Goal: Navigation & Orientation: Find specific page/section

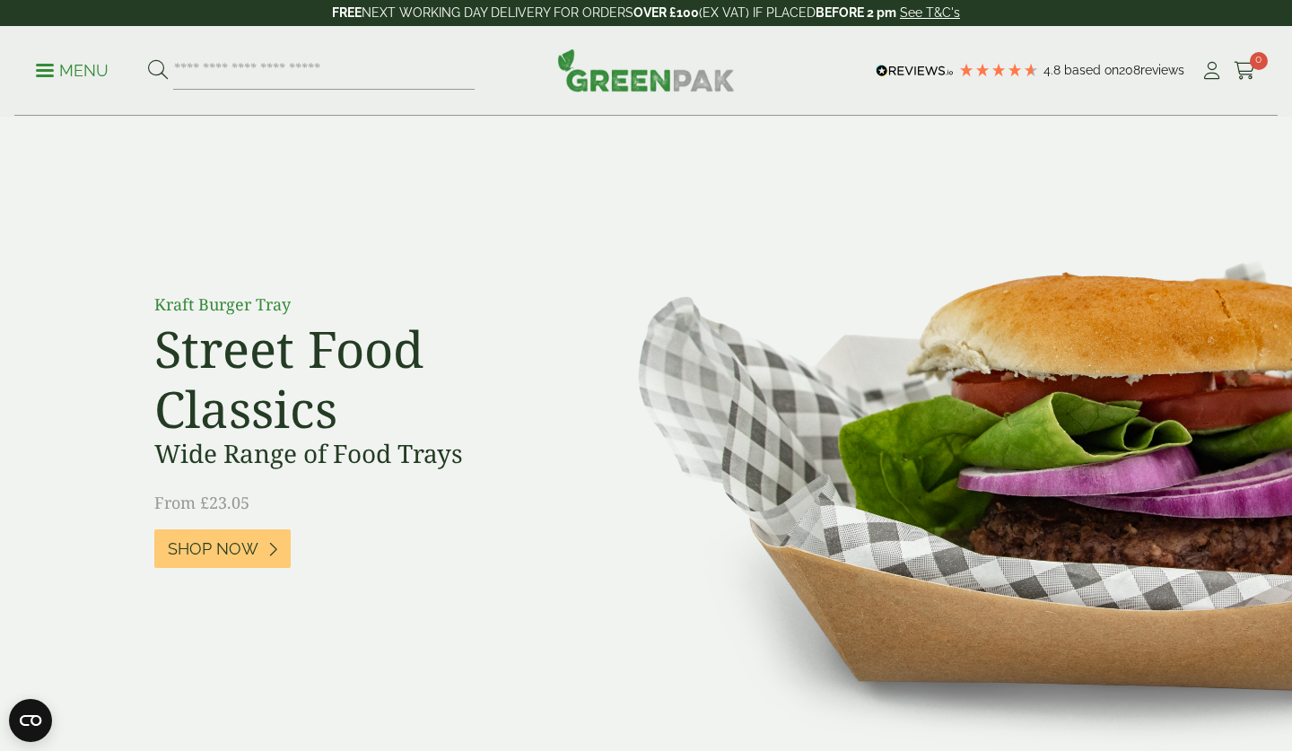
click at [45, 74] on link "Menu" at bounding box center [72, 69] width 73 height 18
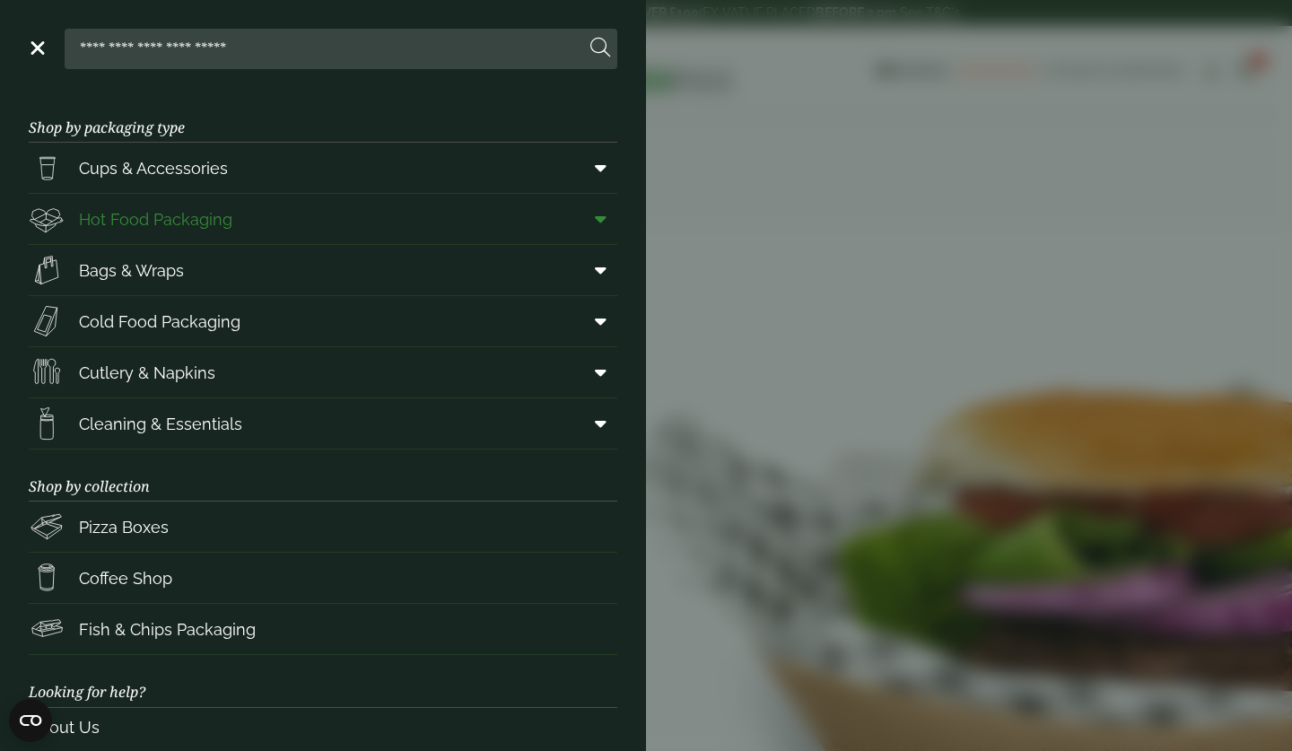
click at [217, 215] on link "Hot Food Packaging" at bounding box center [323, 219] width 589 height 50
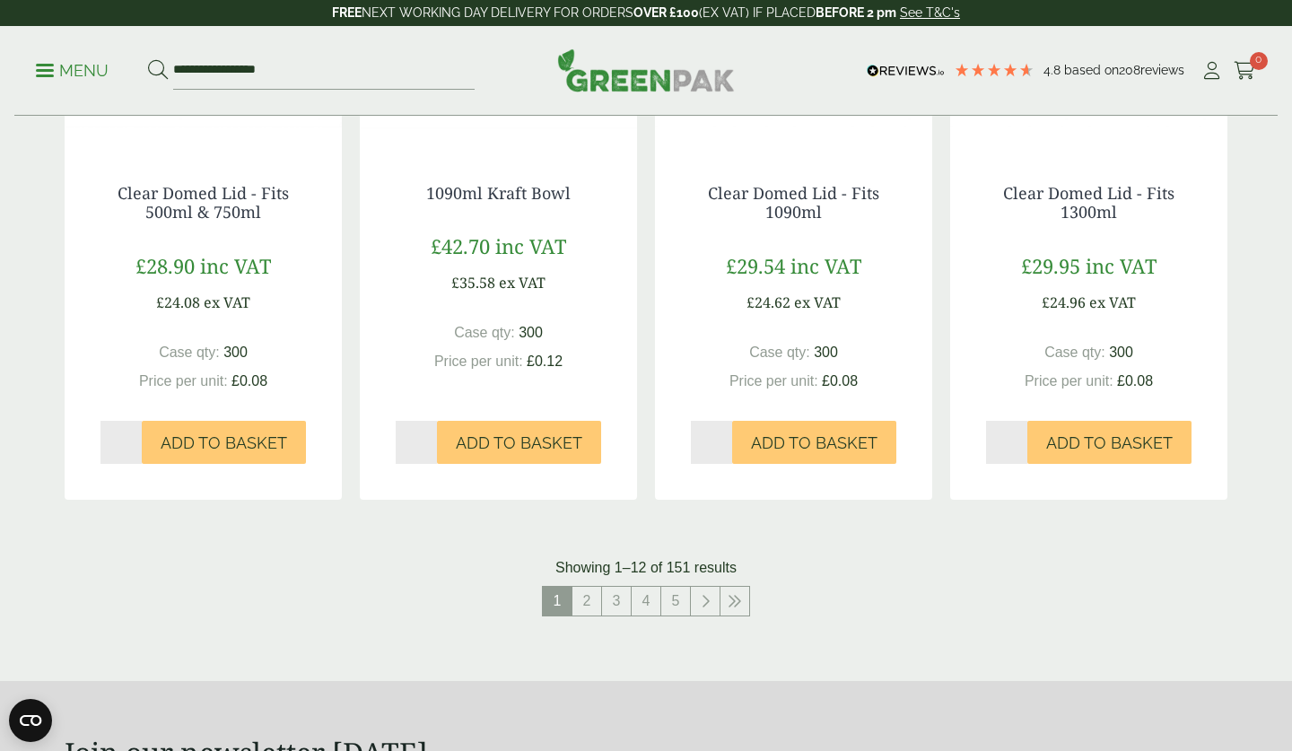
scroll to position [1903, 0]
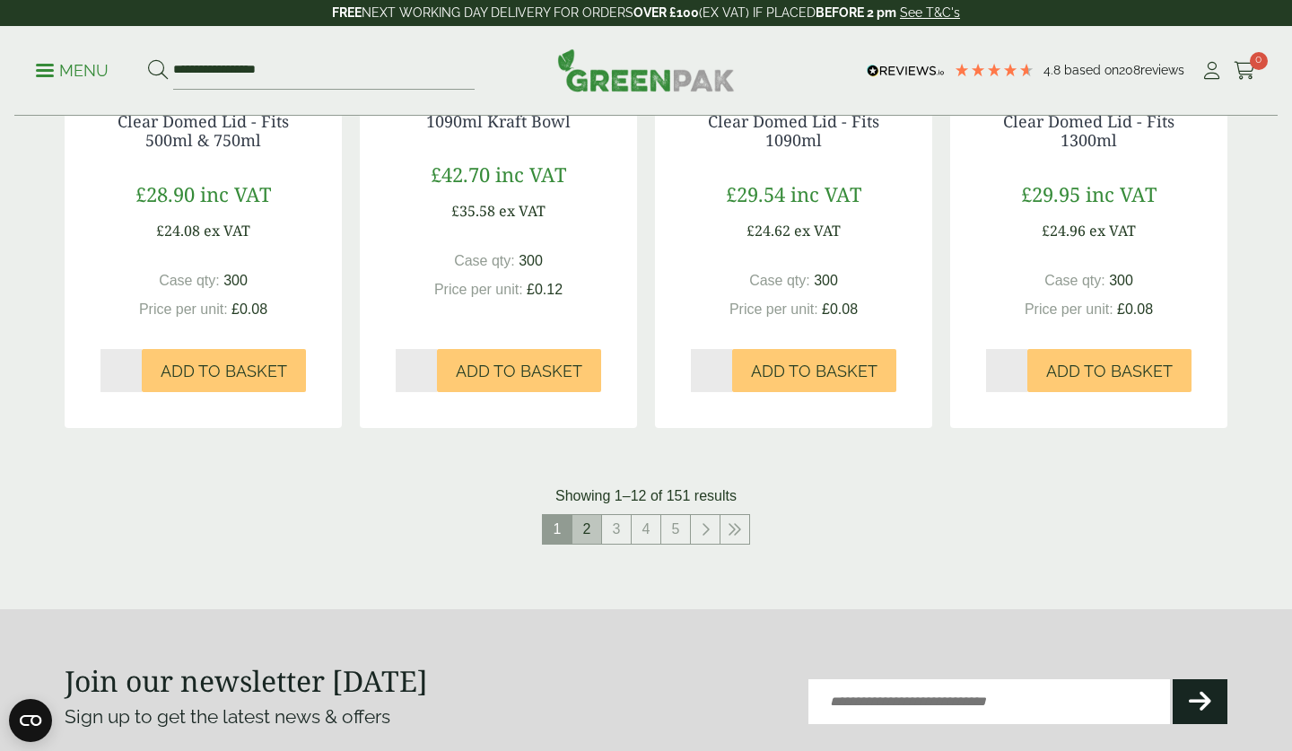
click at [587, 515] on link "2" at bounding box center [587, 529] width 29 height 29
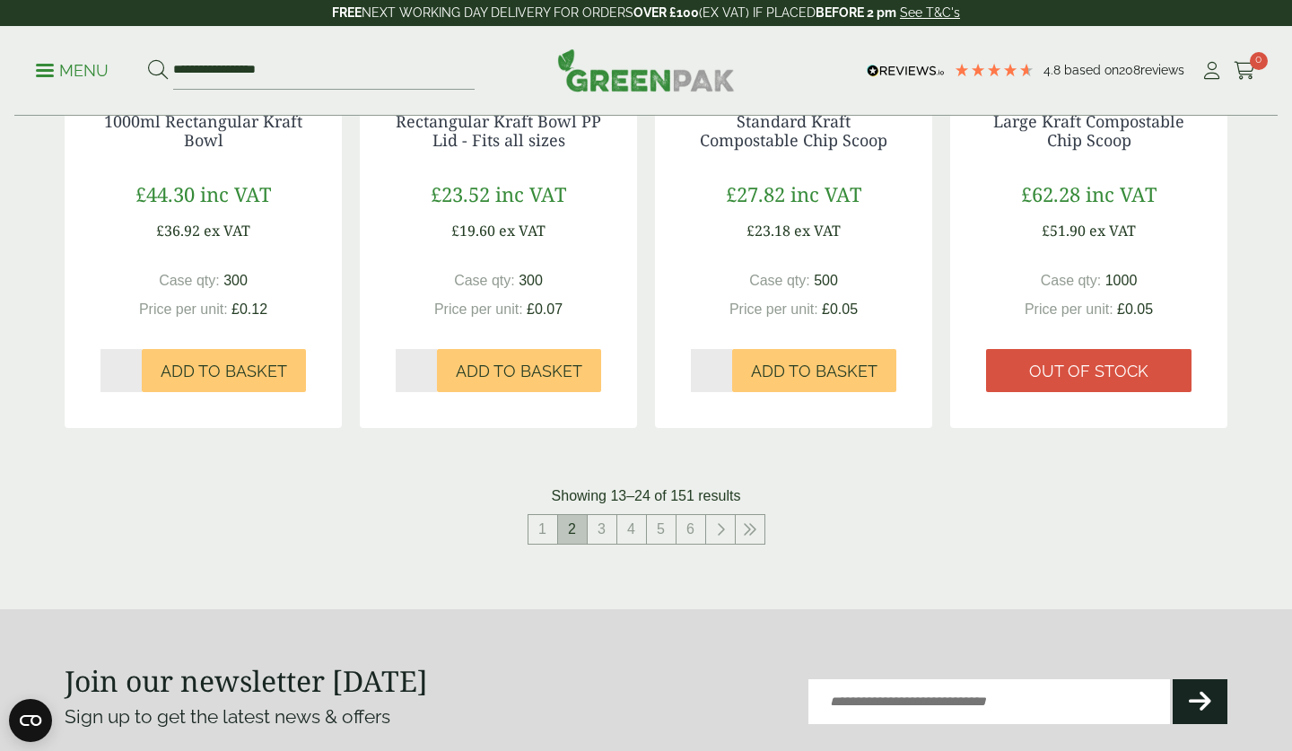
click at [571, 515] on span "2" at bounding box center [572, 529] width 29 height 29
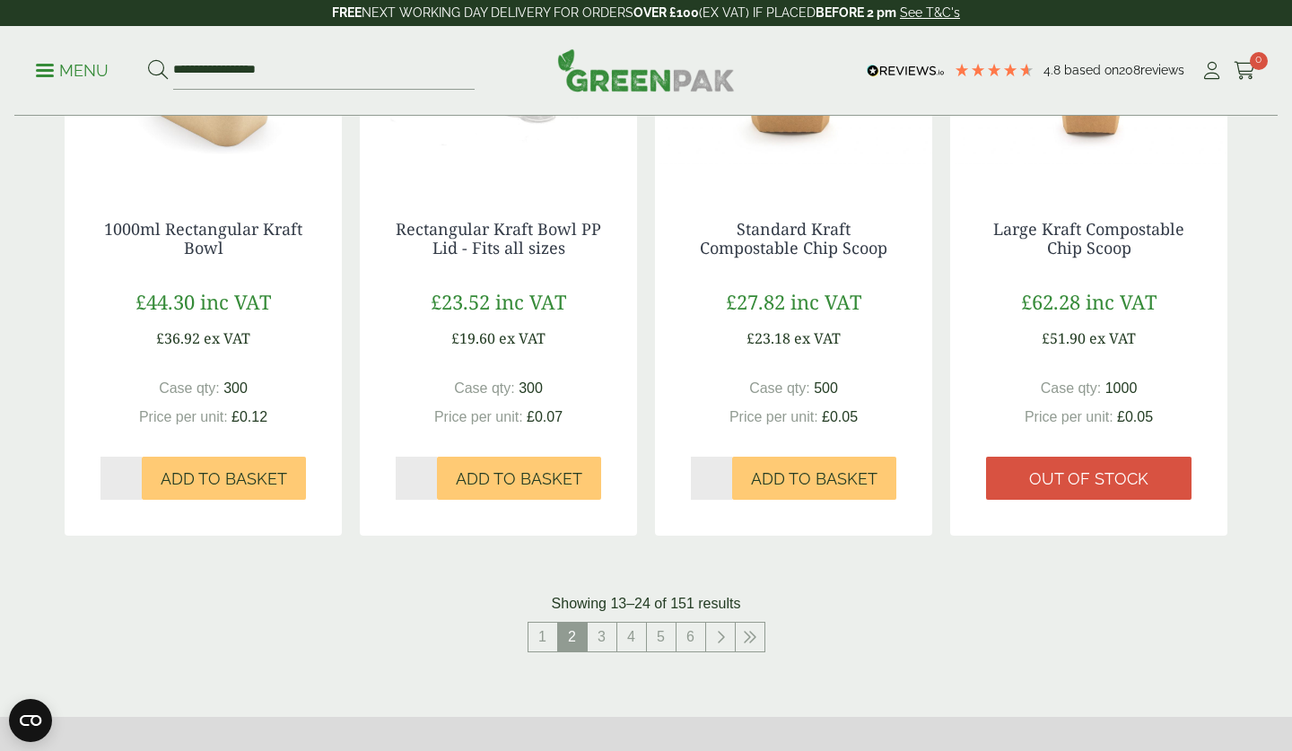
scroll to position [1867, 0]
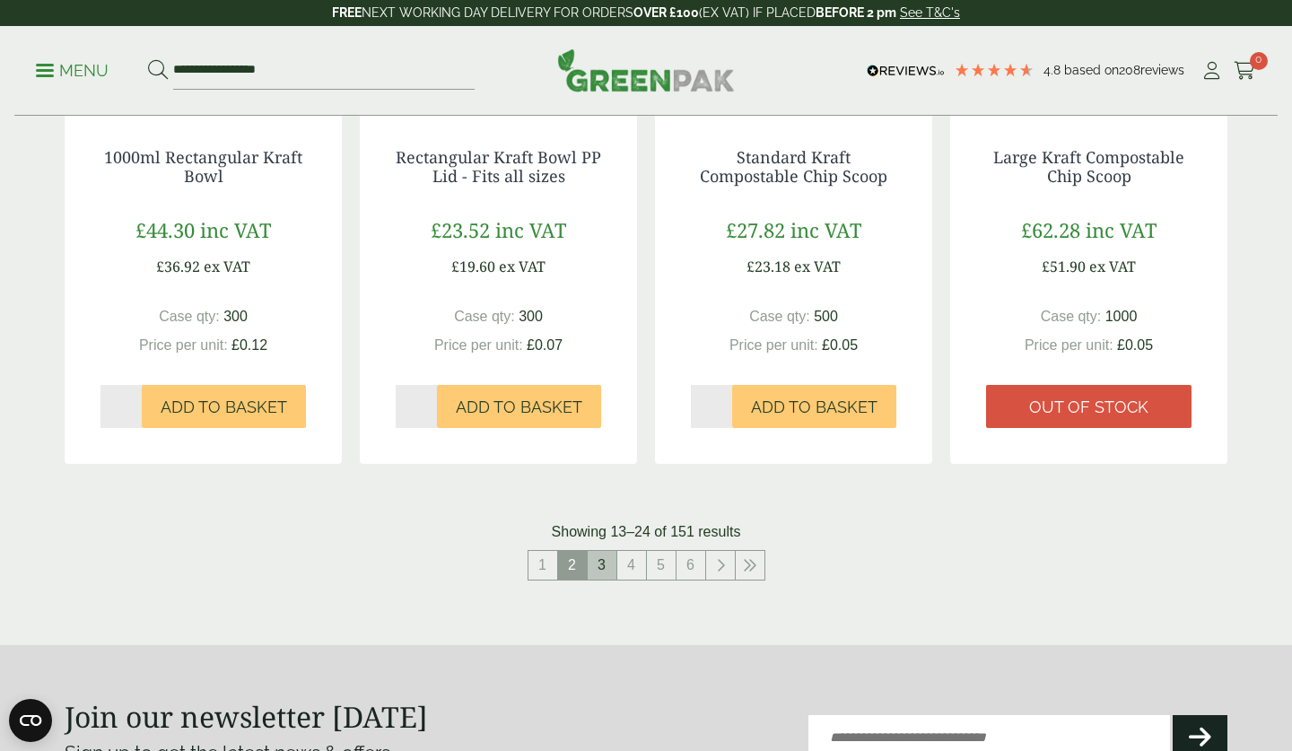
click at [596, 551] on link "3" at bounding box center [602, 565] width 29 height 29
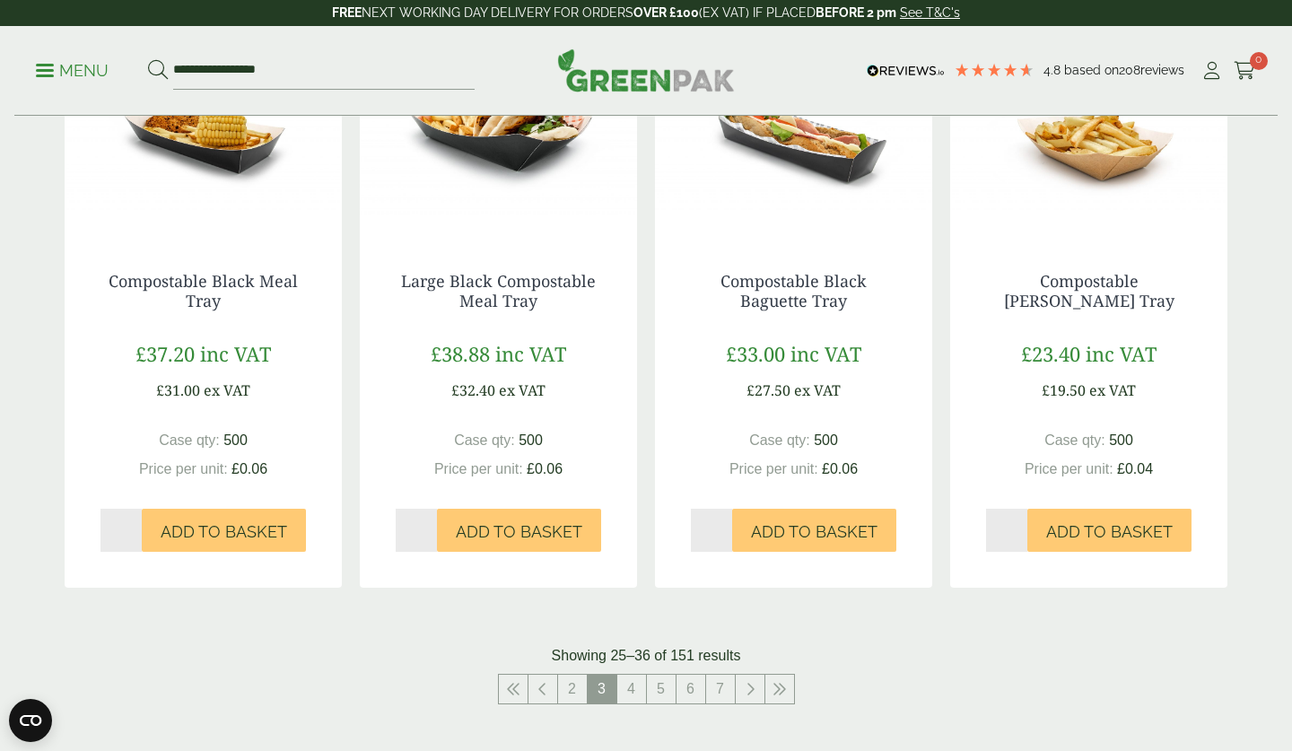
scroll to position [1831, 0]
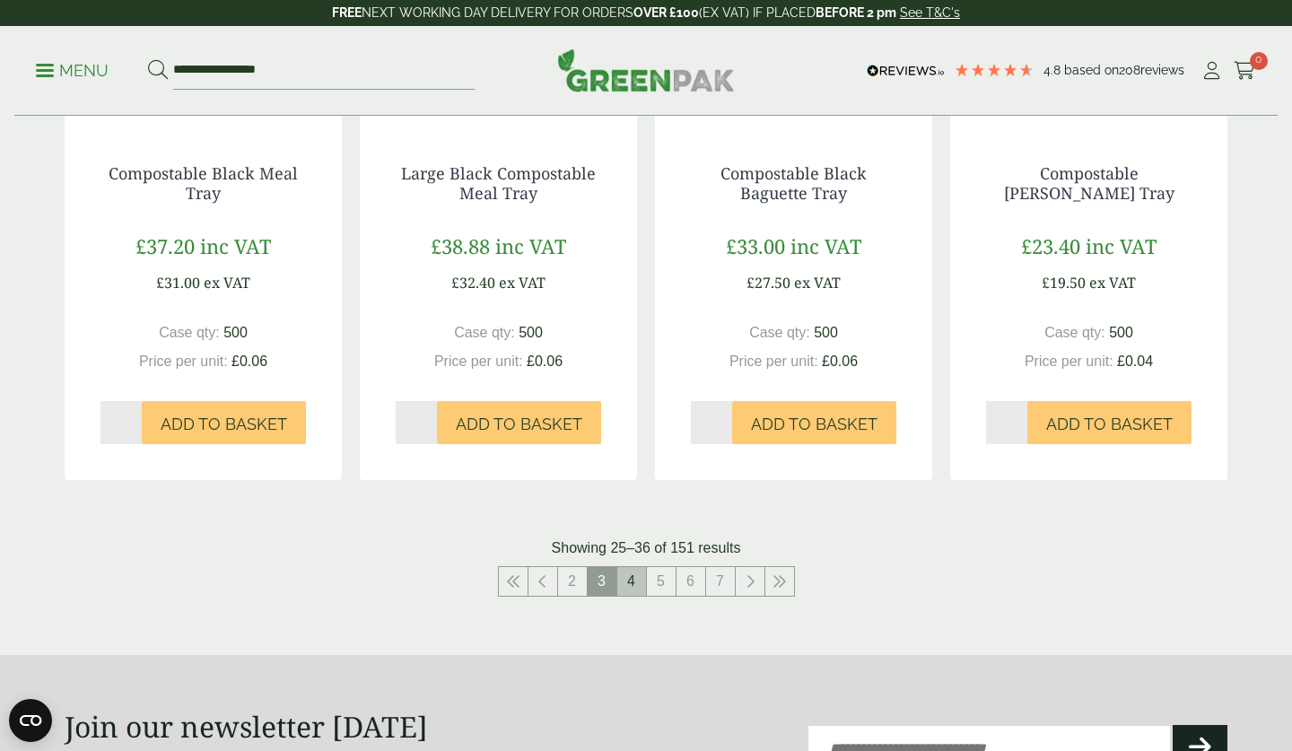
click at [631, 567] on link "4" at bounding box center [631, 581] width 29 height 29
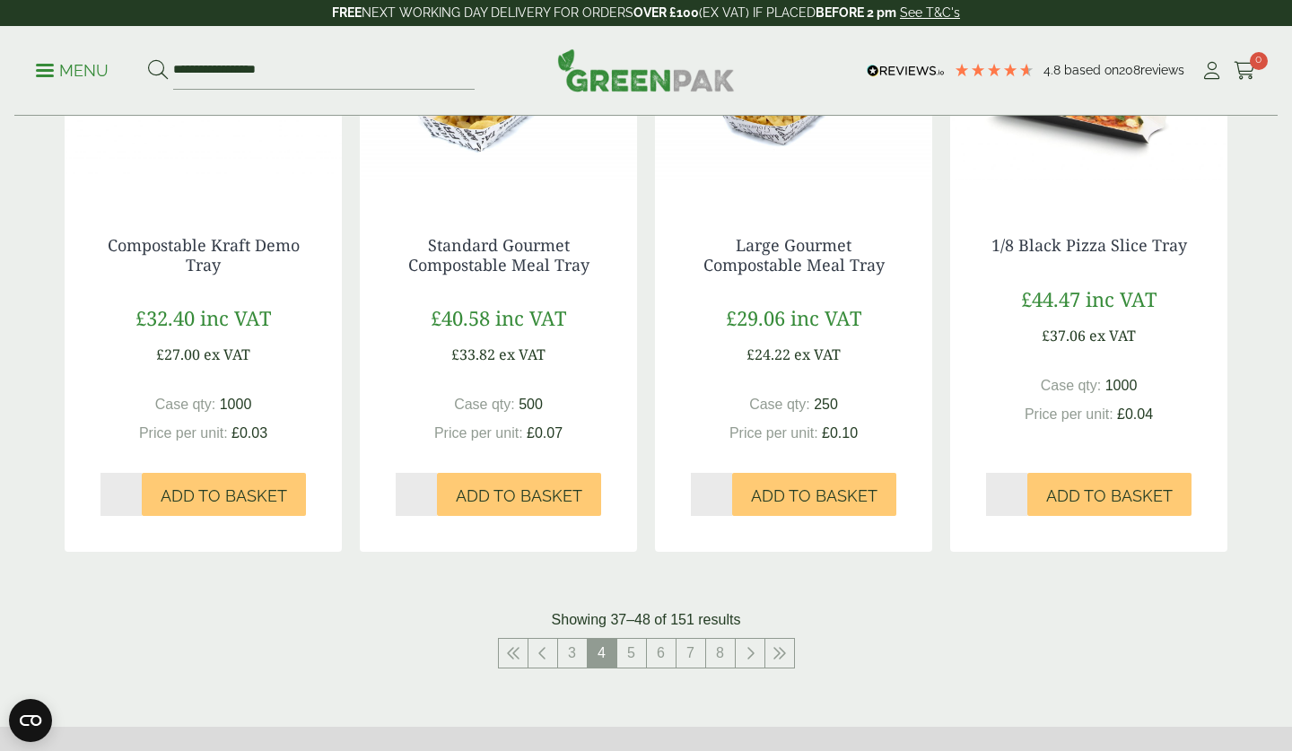
scroll to position [1867, 0]
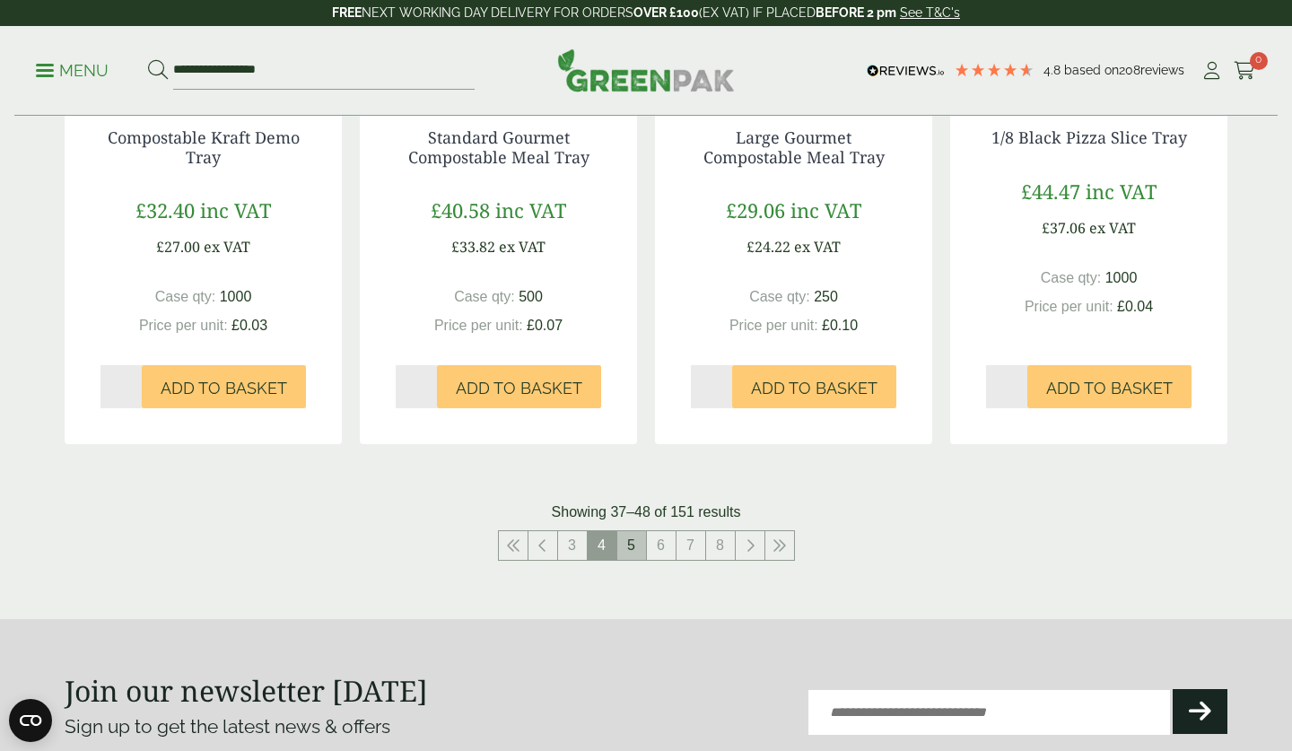
click at [632, 531] on link "5" at bounding box center [631, 545] width 29 height 29
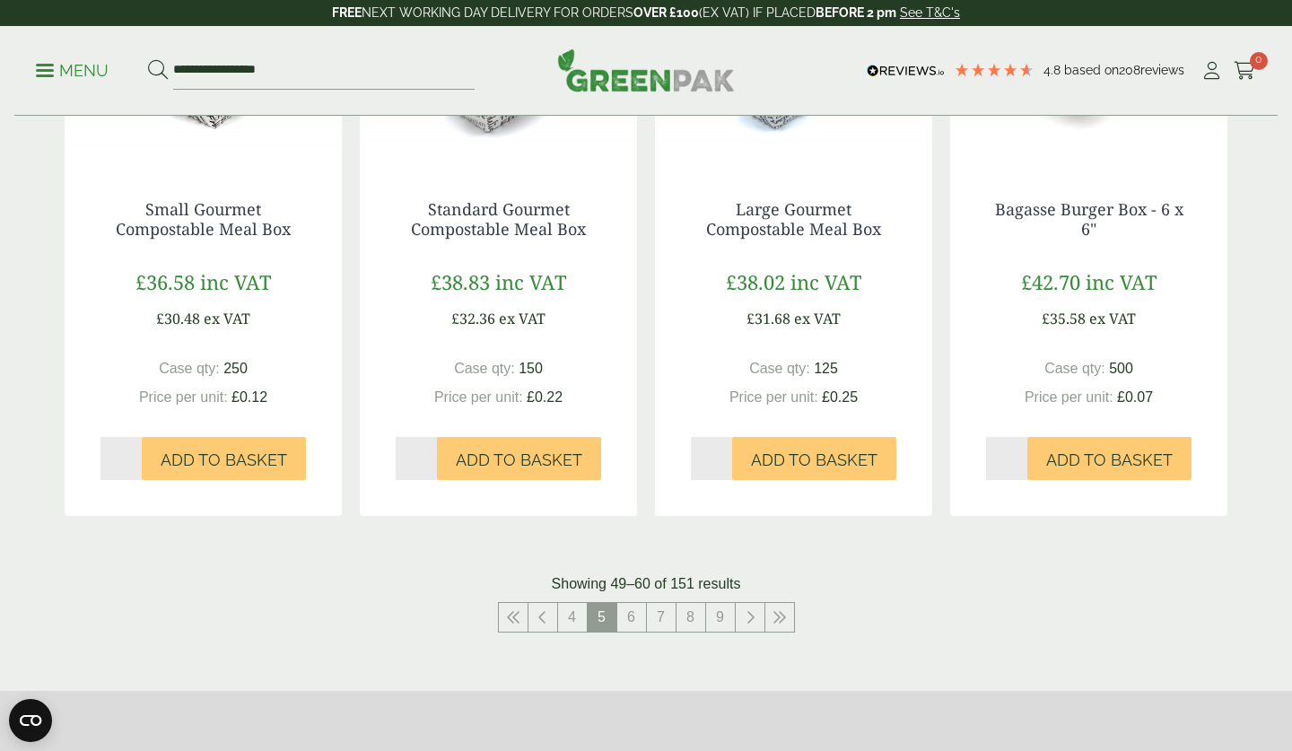
scroll to position [1831, 0]
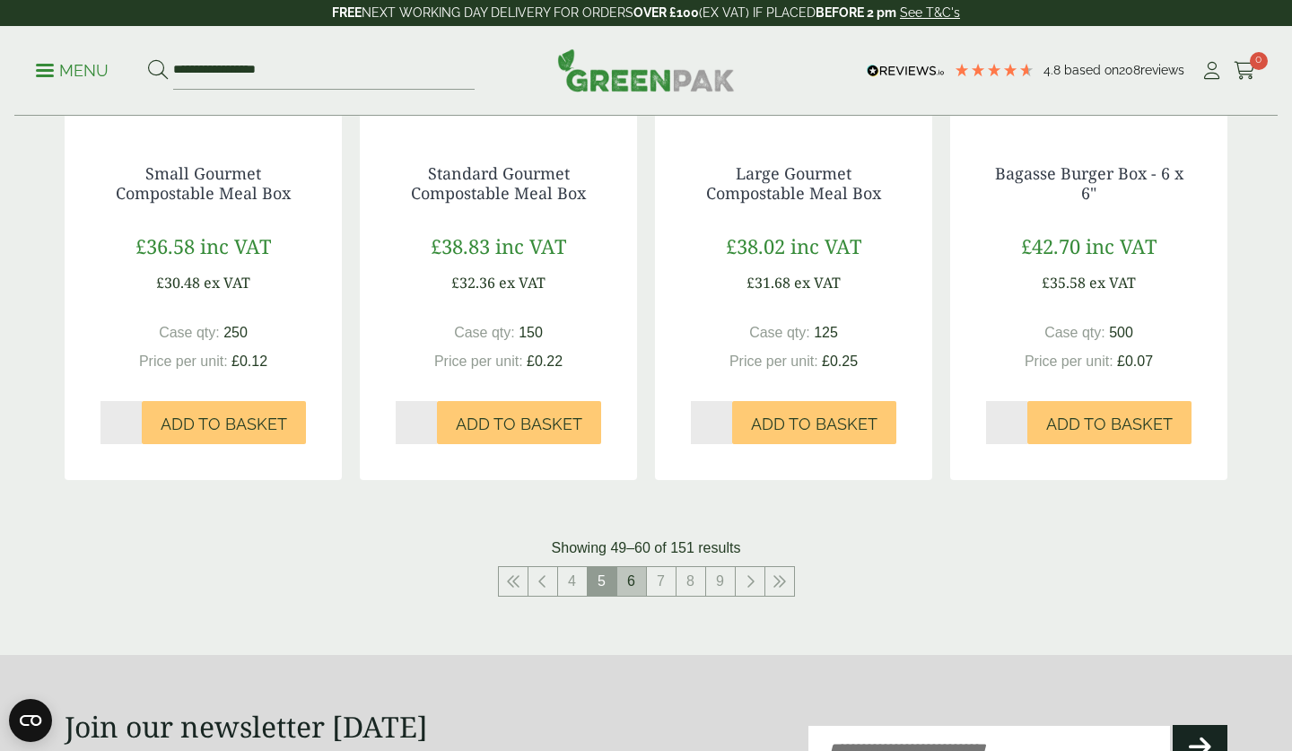
click at [632, 567] on link "6" at bounding box center [631, 581] width 29 height 29
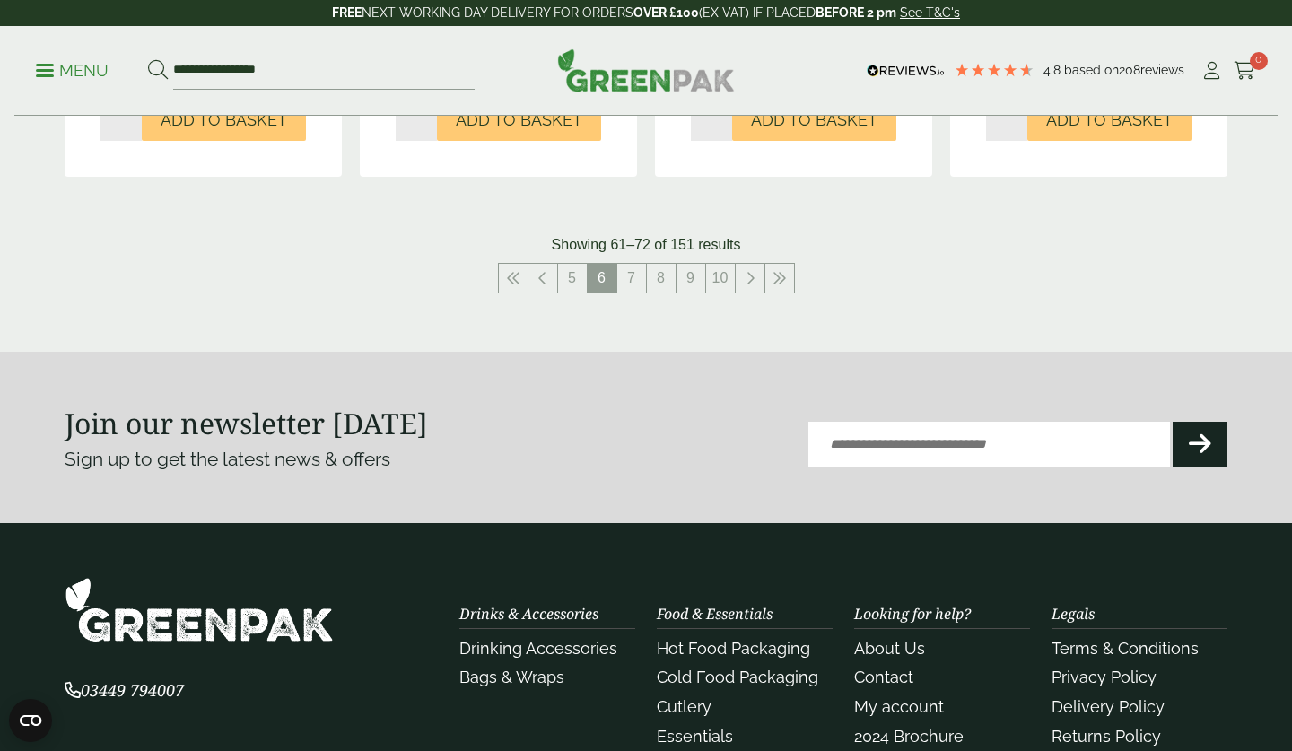
scroll to position [2226, 0]
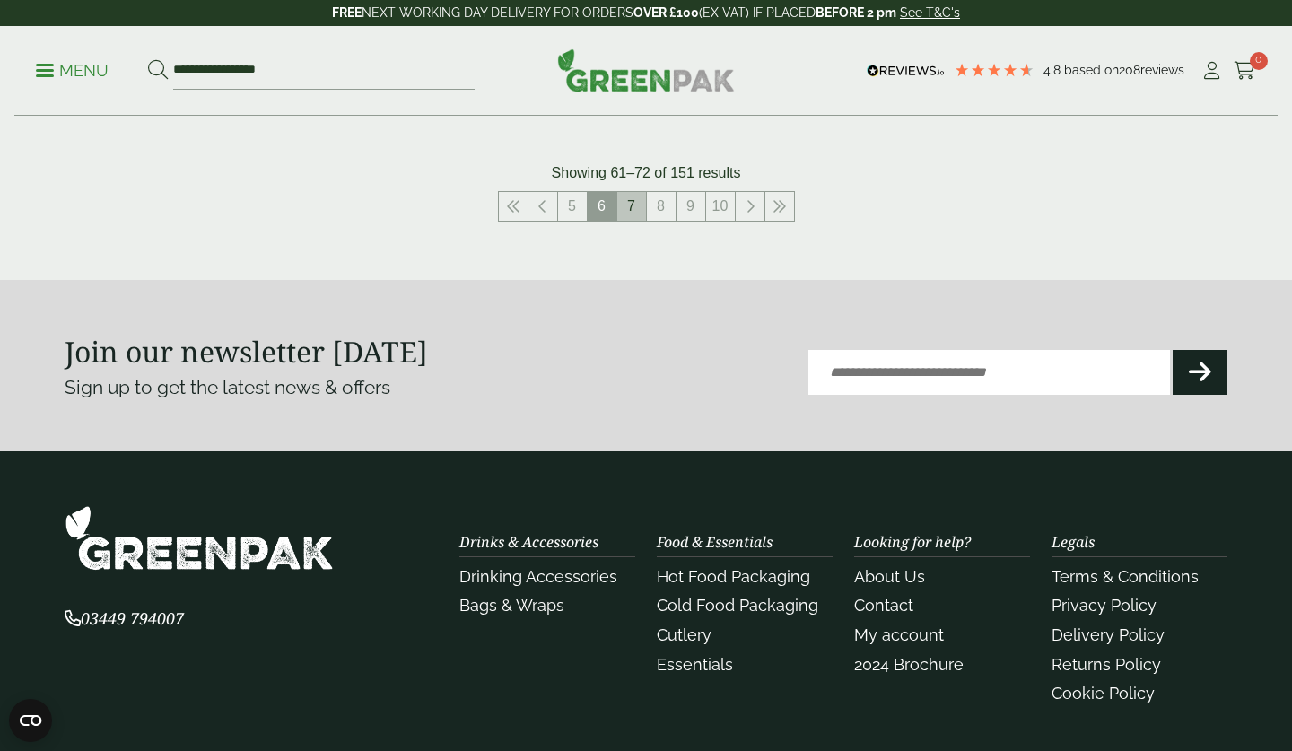
click at [633, 192] on link "7" at bounding box center [631, 206] width 29 height 29
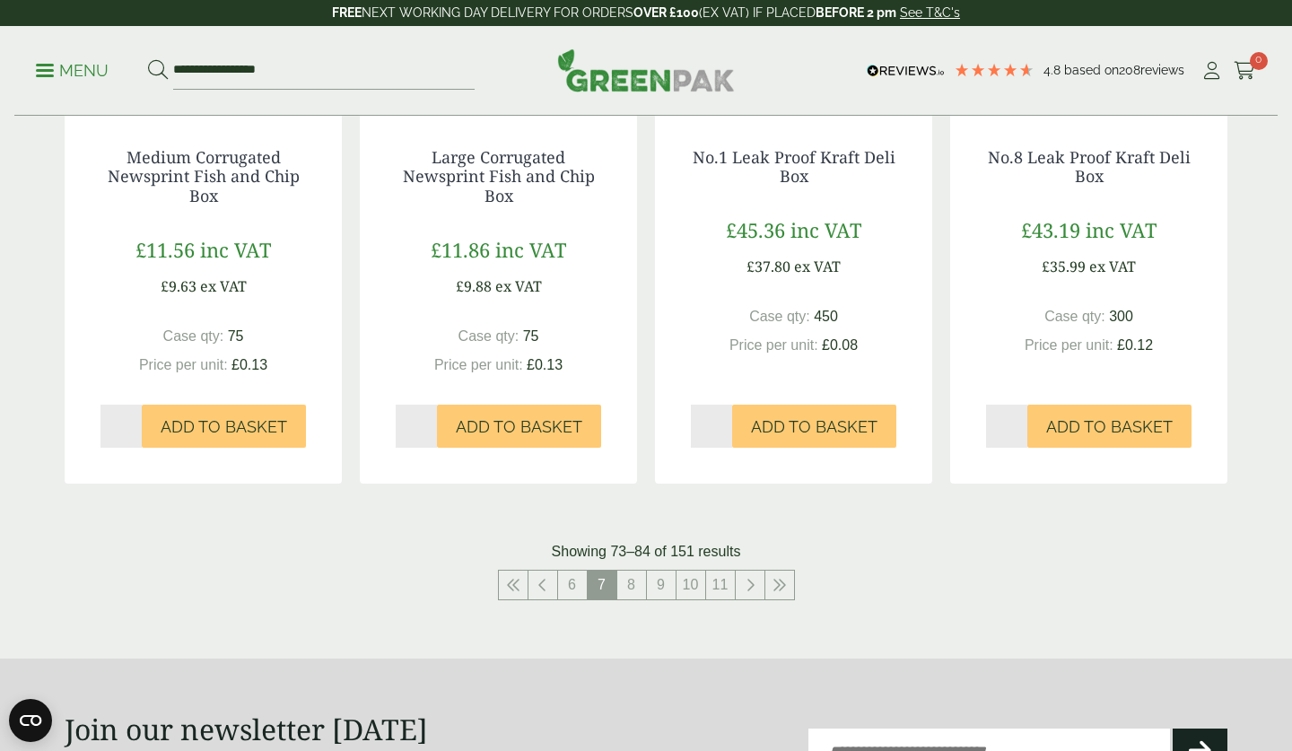
scroll to position [1903, 0]
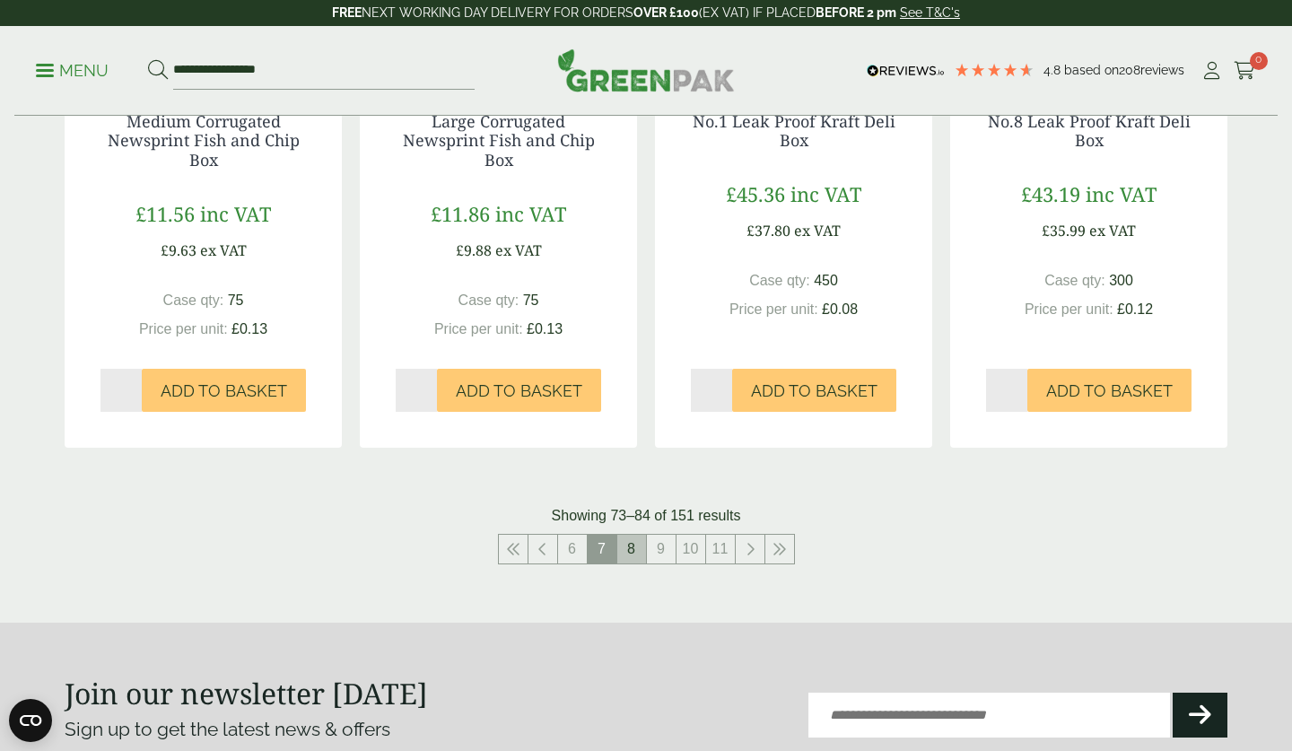
click at [638, 535] on link "8" at bounding box center [631, 549] width 29 height 29
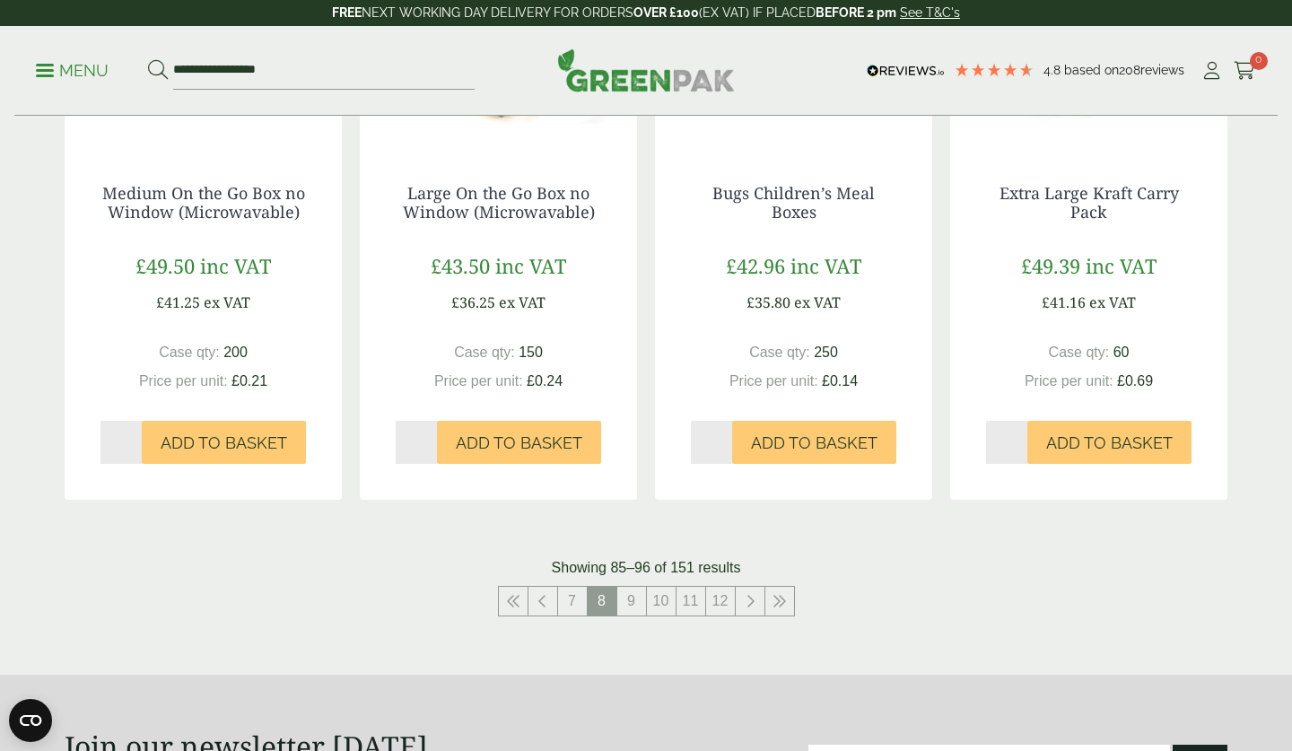
scroll to position [1867, 0]
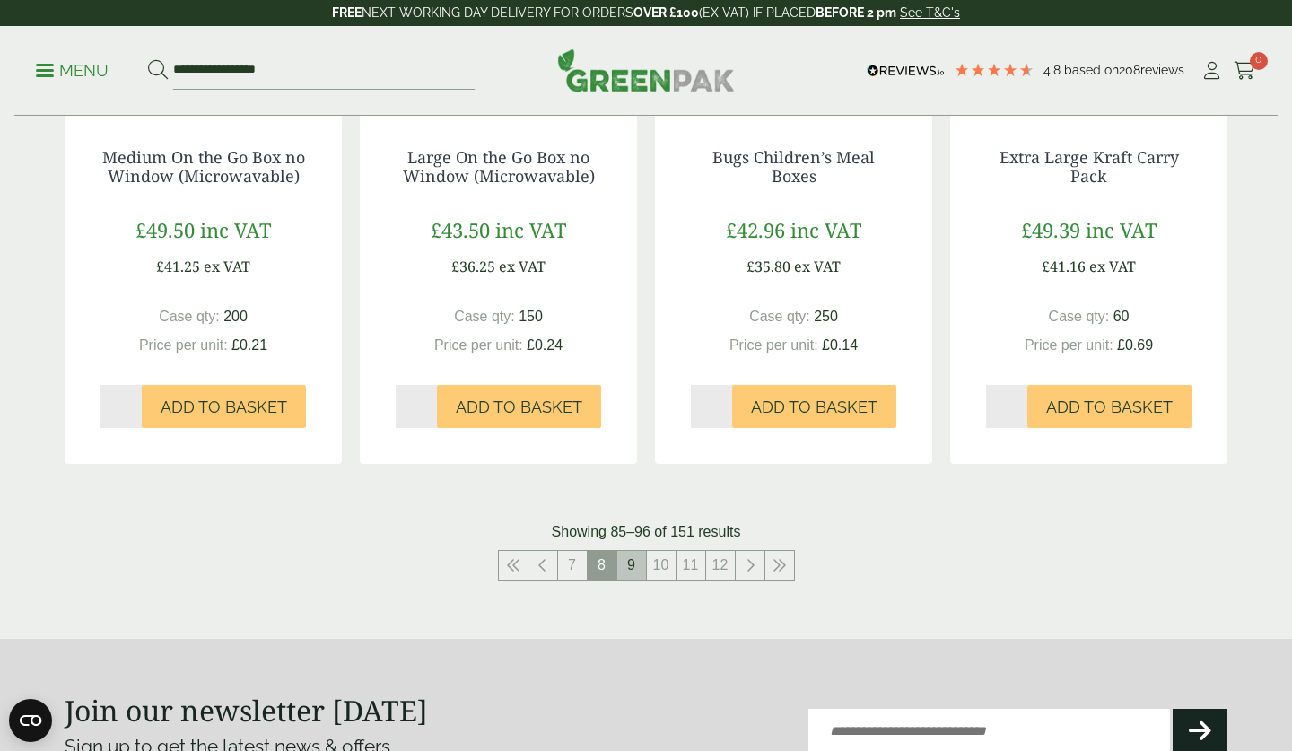
click at [632, 551] on link "9" at bounding box center [631, 565] width 29 height 29
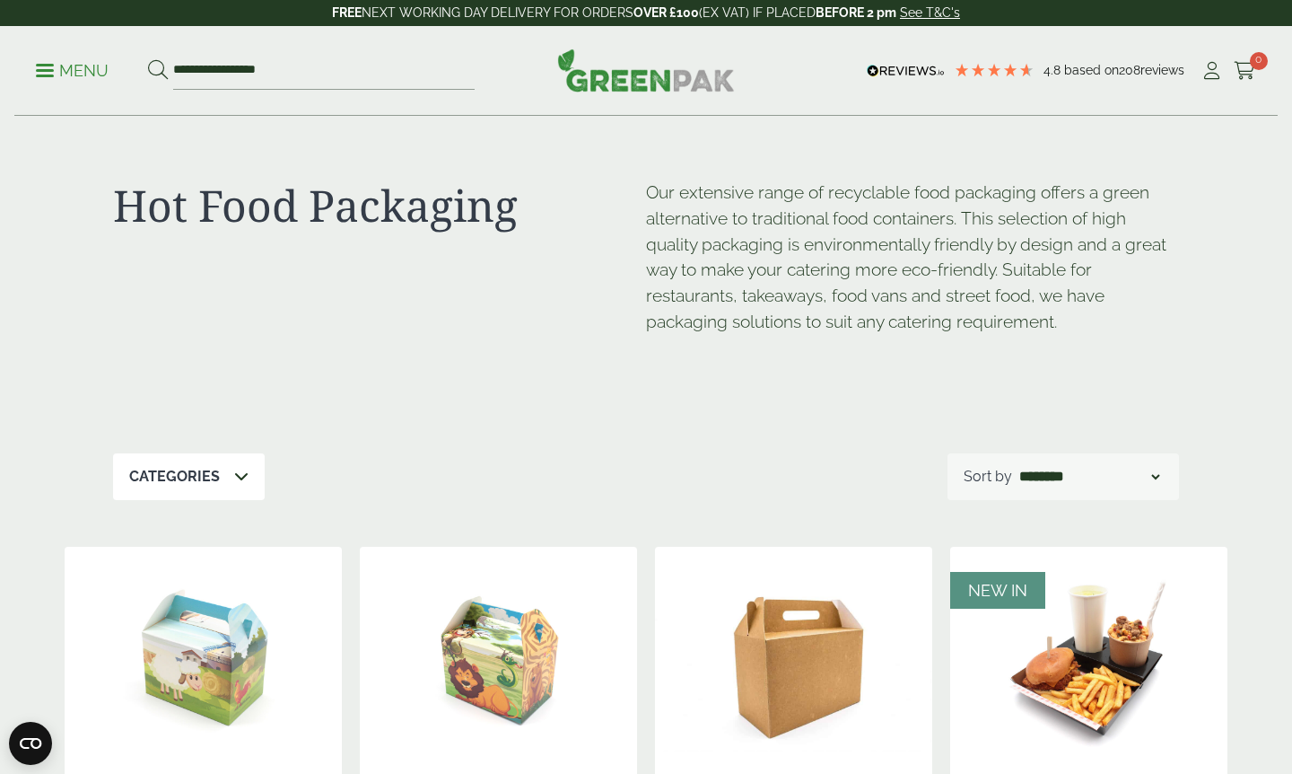
scroll to position [1867, 0]
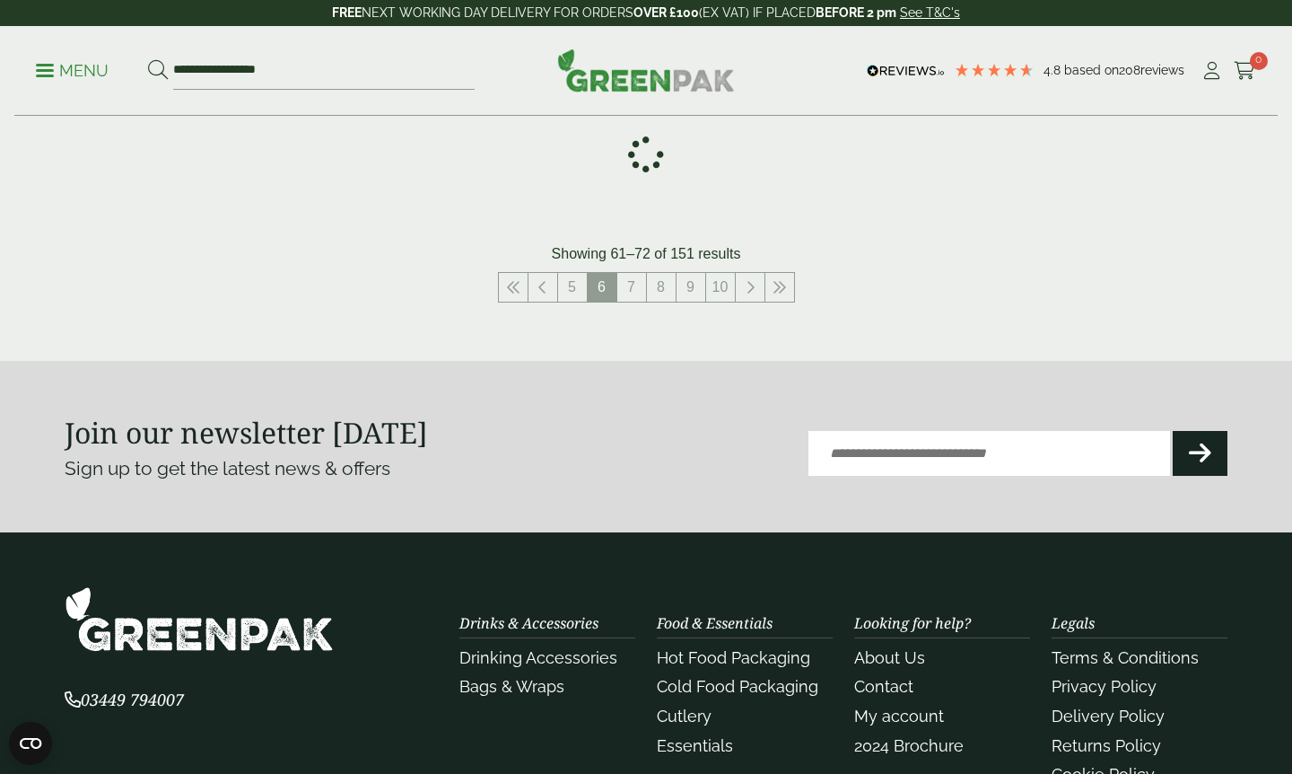
scroll to position [1831, 0]
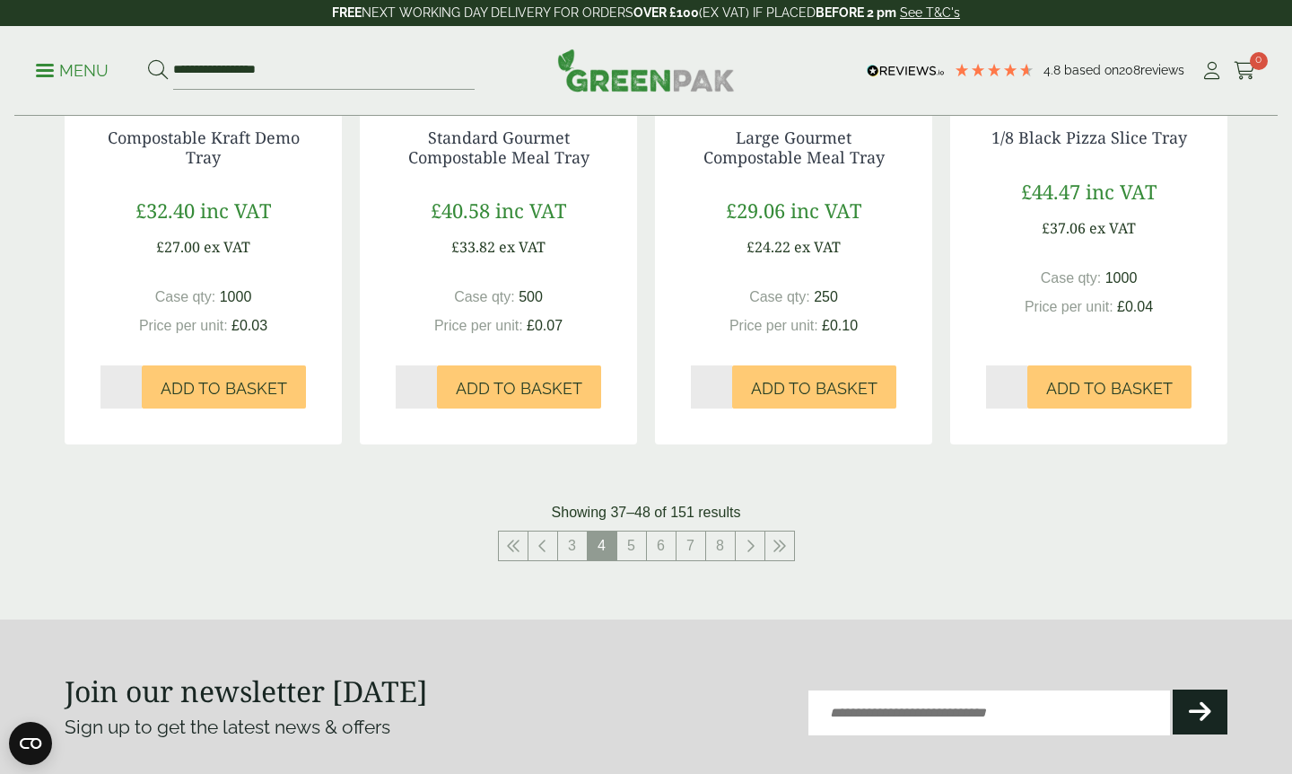
scroll to position [1831, 0]
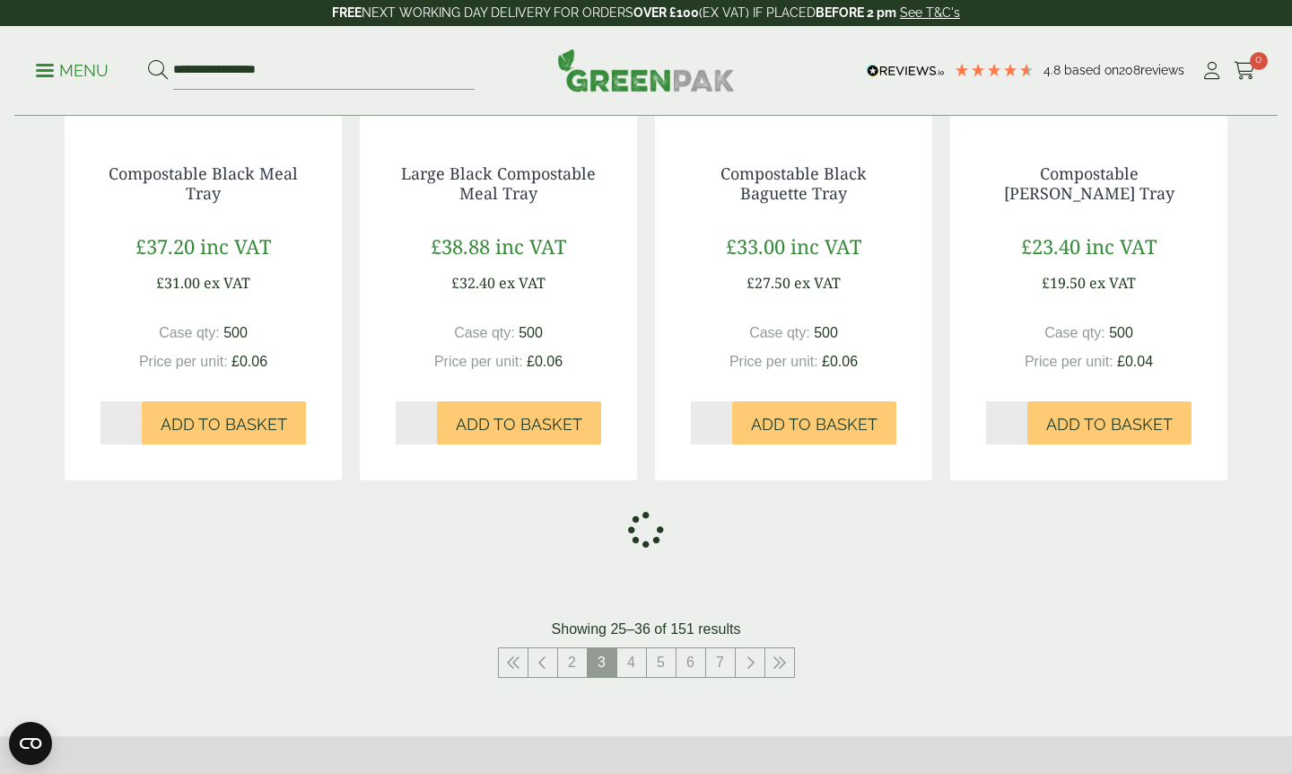
scroll to position [1867, 0]
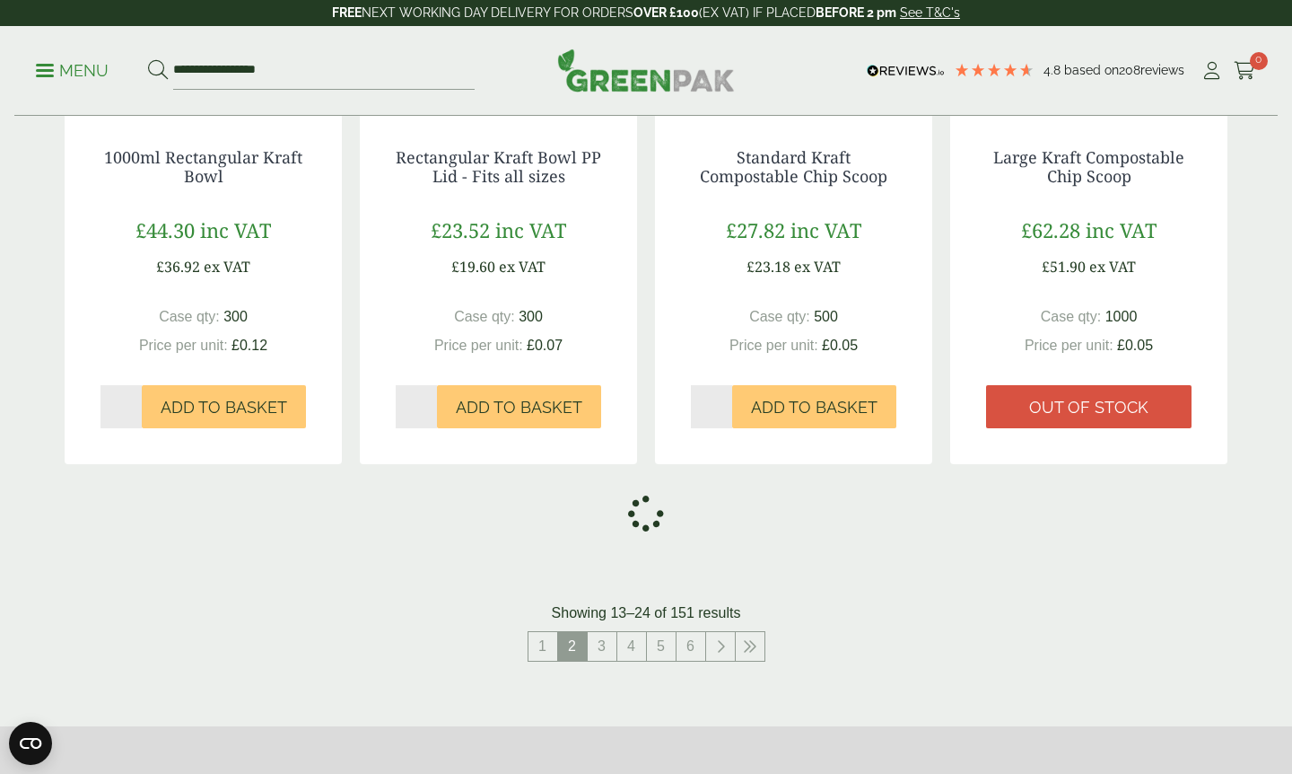
scroll to position [1903, 0]
